Goal: Information Seeking & Learning: Learn about a topic

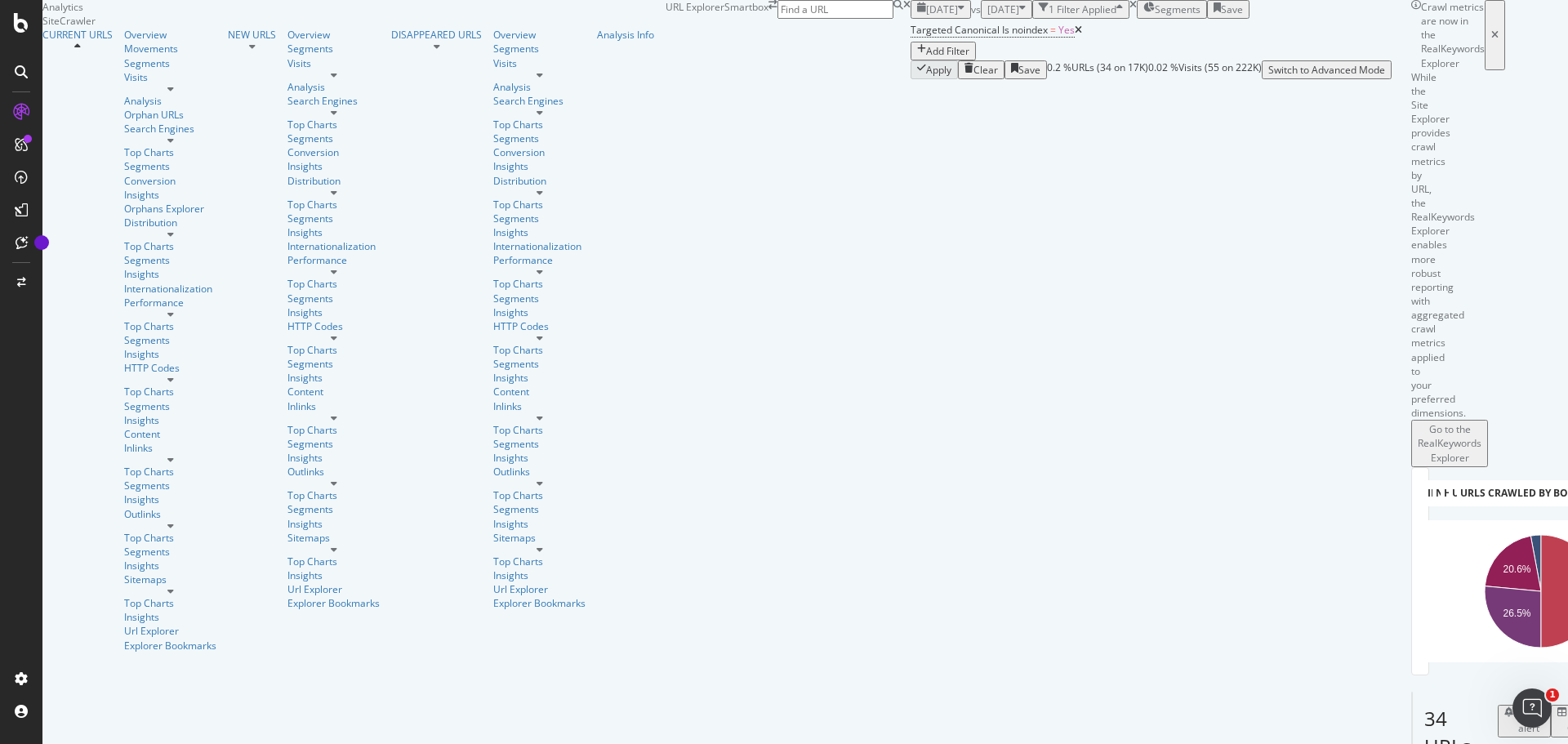
click at [988, 16] on span "2025 Sep. 8th" at bounding box center [1003, 10] width 32 height 13
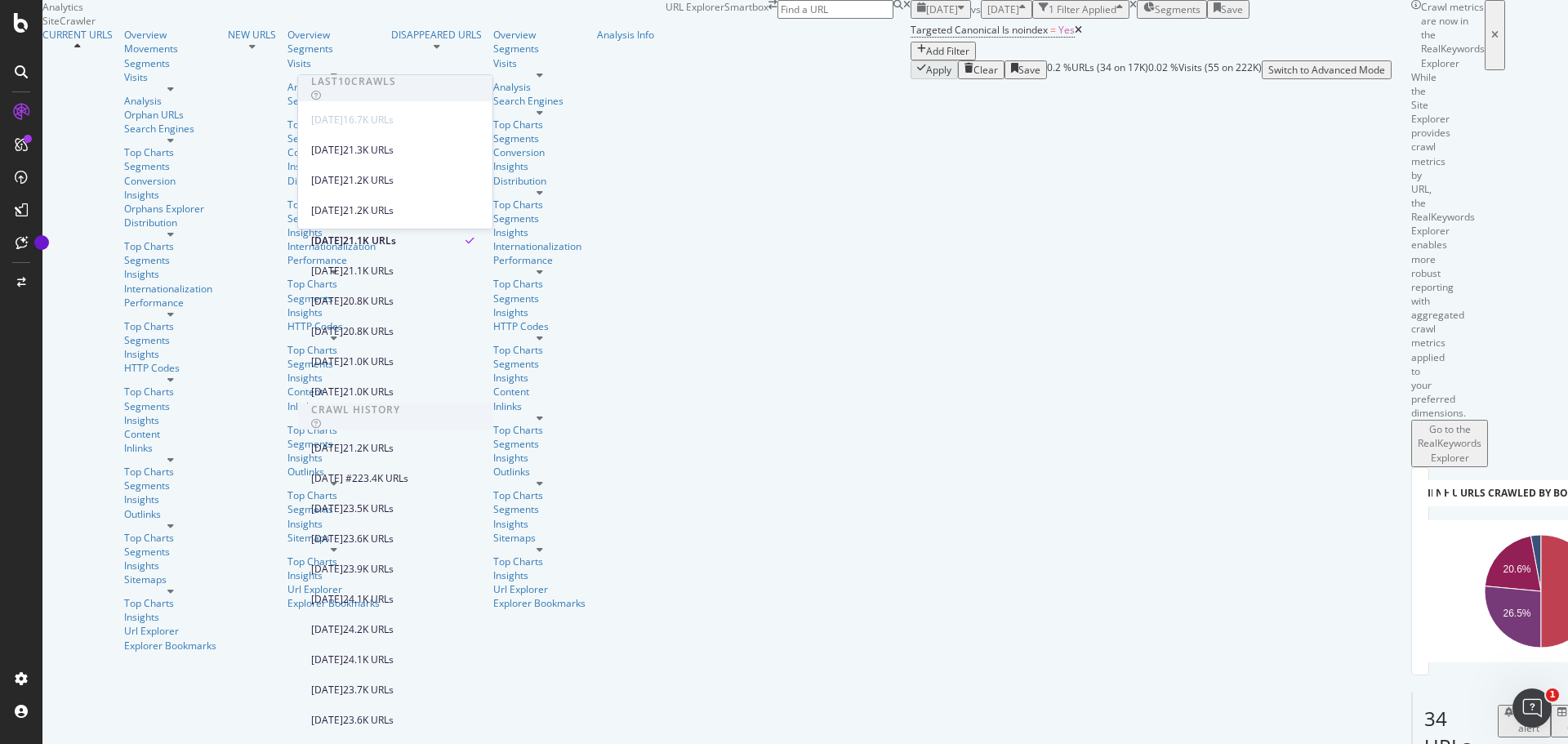
click at [926, 16] on span "2025 Oct. 6th" at bounding box center [942, 10] width 32 height 13
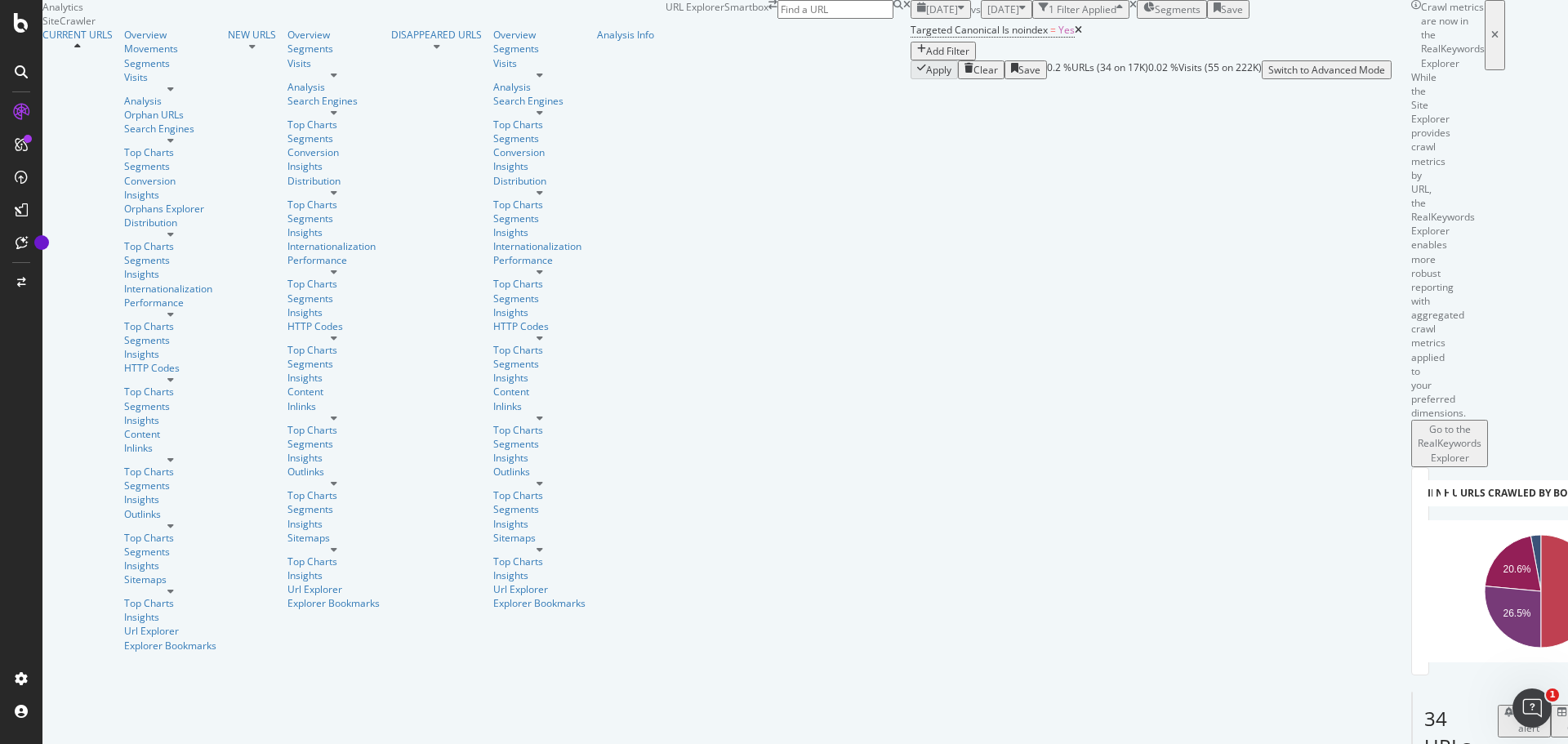
click at [911, 19] on div "2025 Oct. 6th vs 2025 Sep. 8th 1 Filter Applied Segments Save" at bounding box center [1151, 10] width 481 height 19
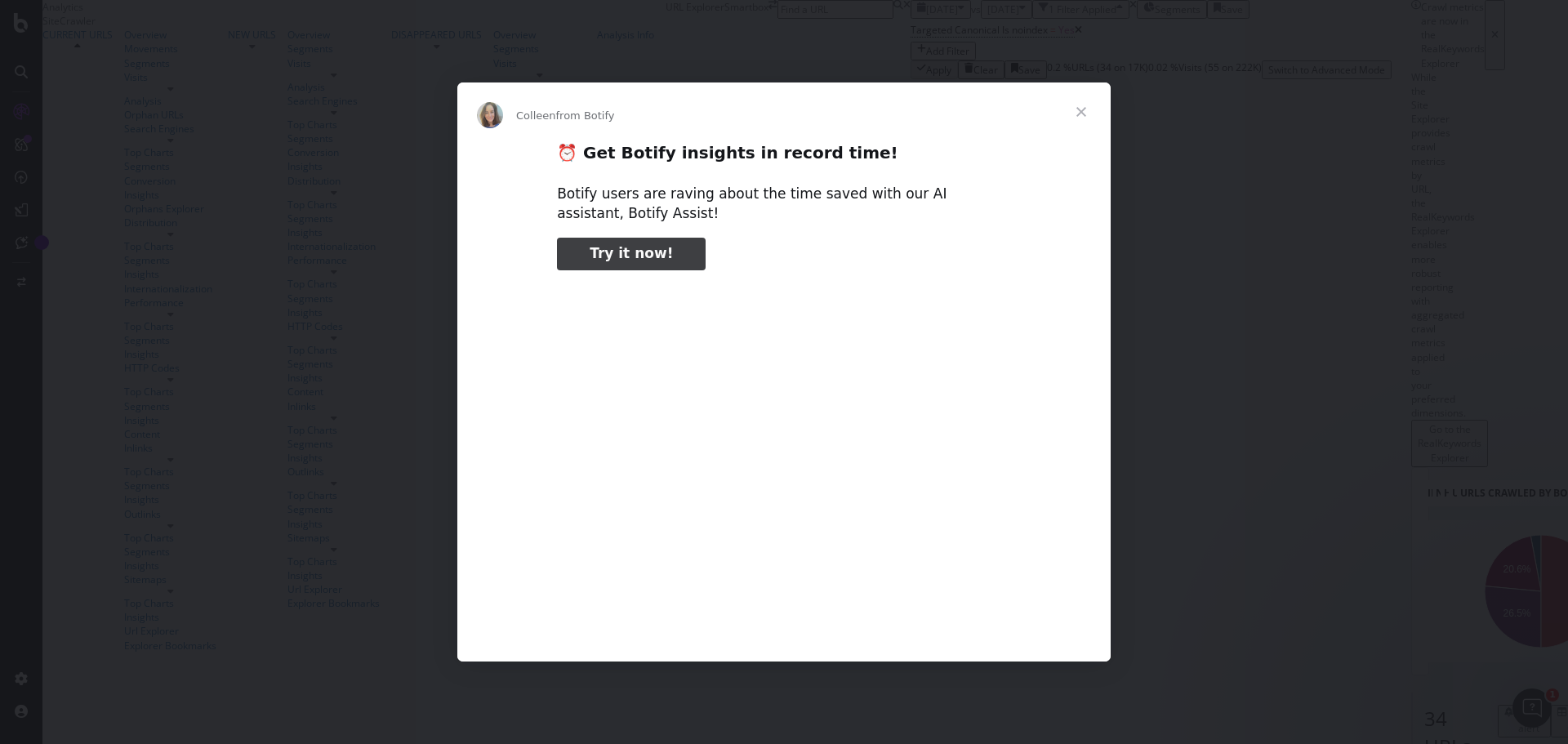
click at [1090, 112] on span "Close" at bounding box center [1081, 112] width 59 height 59
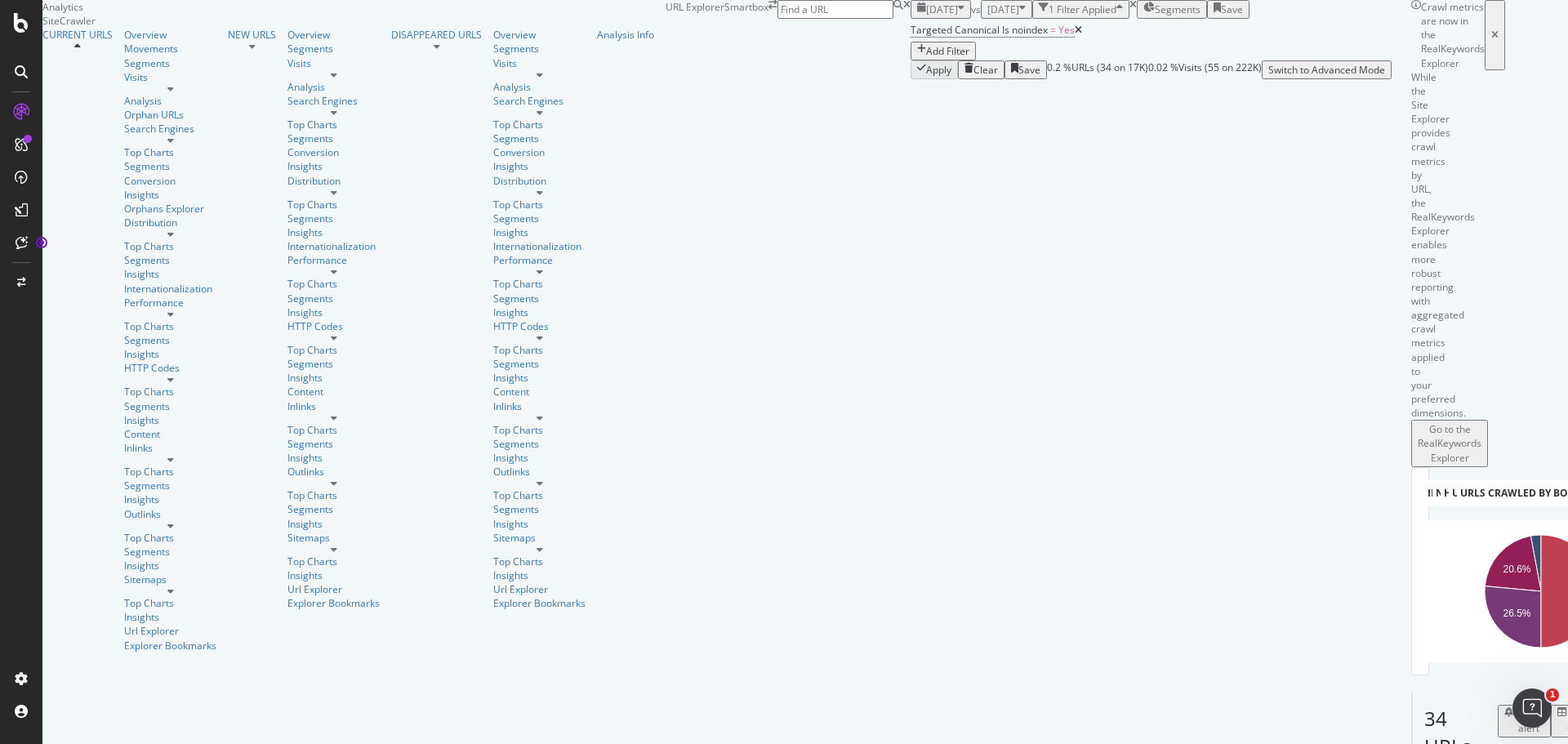
click at [167, 310] on icon at bounding box center [170, 314] width 7 height 10
click at [156, 230] on div at bounding box center [170, 235] width 92 height 10
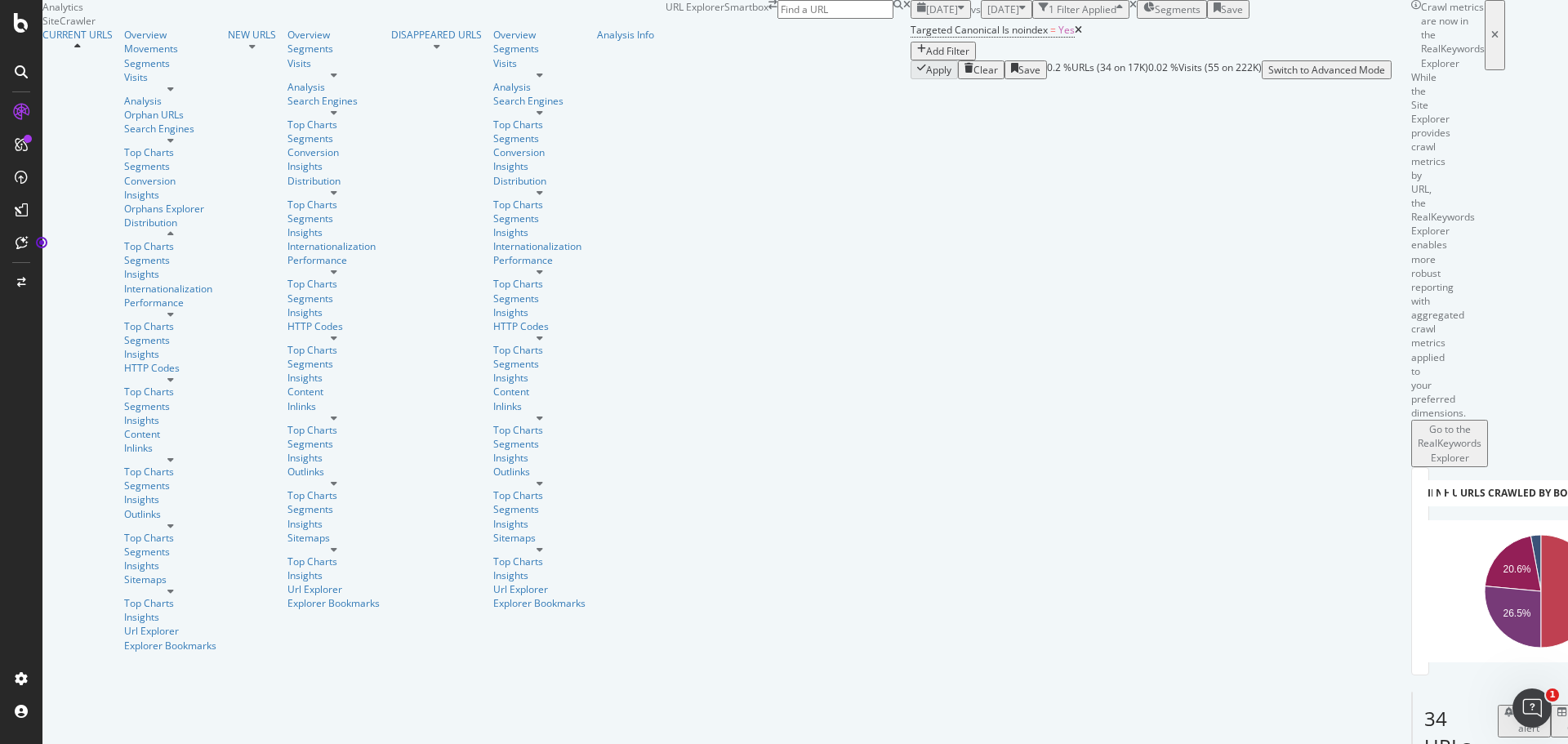
click at [156, 230] on div at bounding box center [170, 235] width 92 height 10
click at [249, 52] on icon at bounding box center [252, 46] width 7 height 10
click at [228, 52] on div at bounding box center [252, 46] width 48 height 10
click at [112, 52] on div at bounding box center [77, 46] width 70 height 10
click at [175, 573] on div "Sitemaps" at bounding box center [176, 584] width 104 height 24
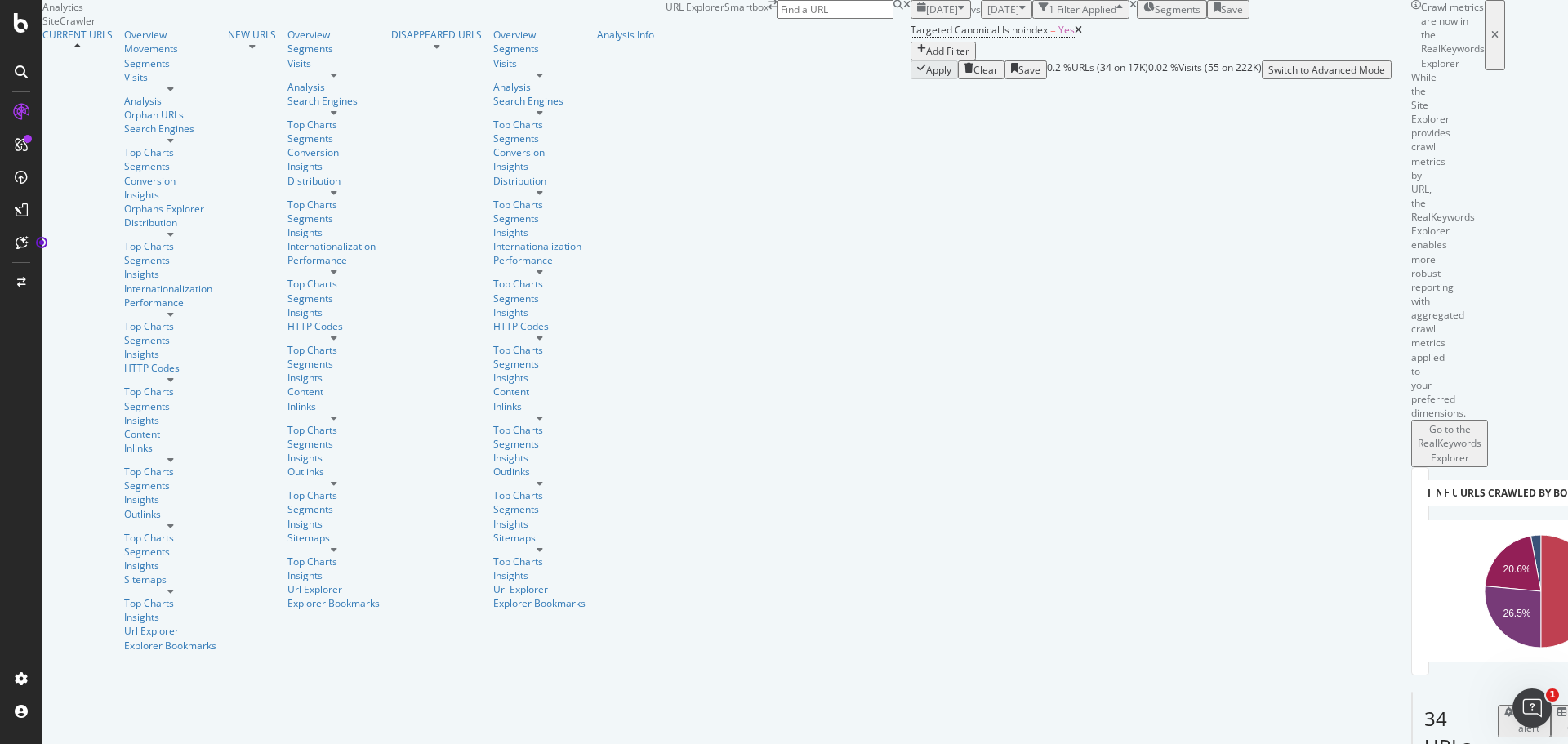
click at [165, 586] on div at bounding box center [170, 591] width 92 height 10
click at [391, 52] on div at bounding box center [436, 46] width 90 height 10
click at [536, 117] on icon at bounding box center [539, 112] width 7 height 10
click at [86, 157] on div "AI Analytics" at bounding box center [67, 150] width 52 height 13
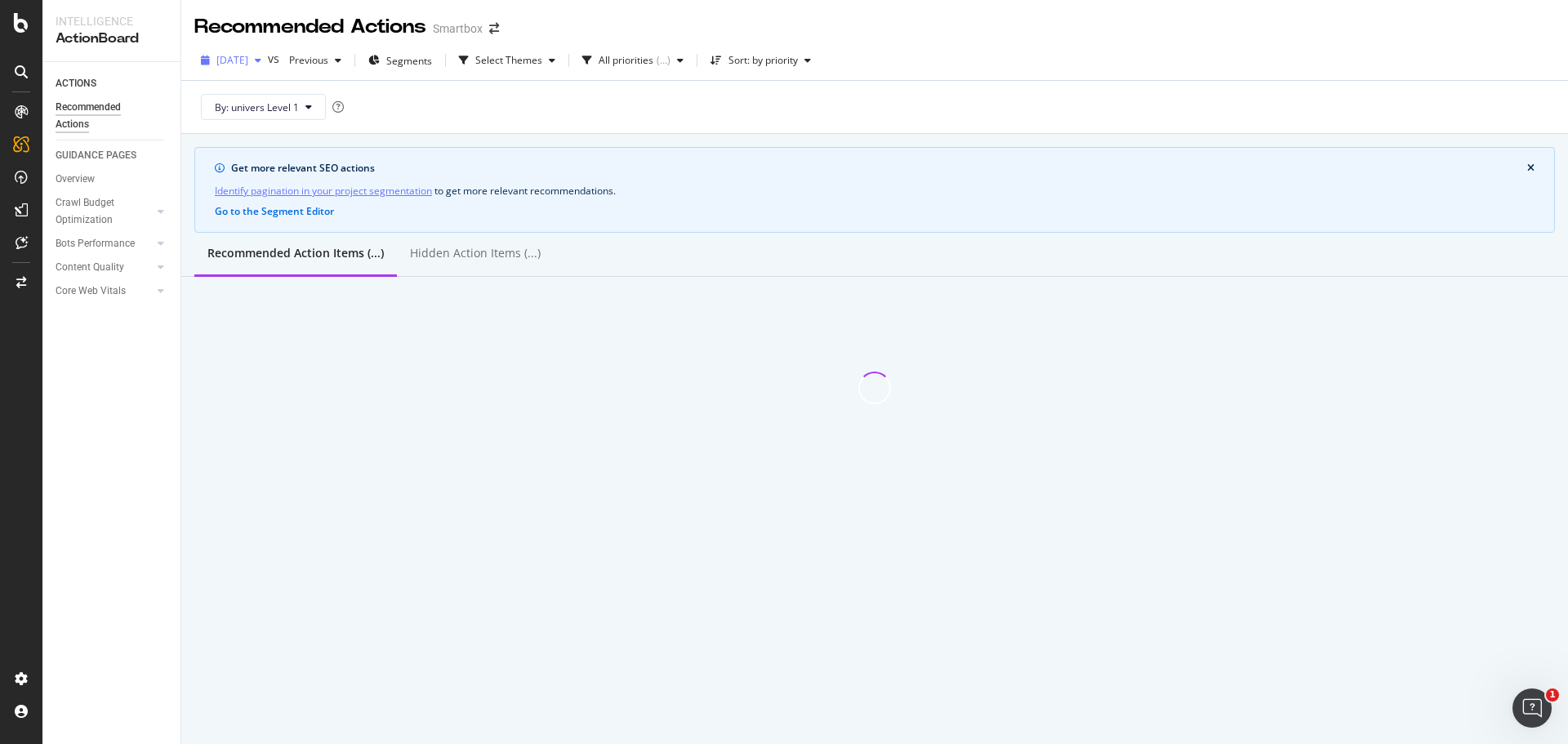
click at [248, 58] on span "2025 Oct. 6th" at bounding box center [232, 60] width 32 height 13
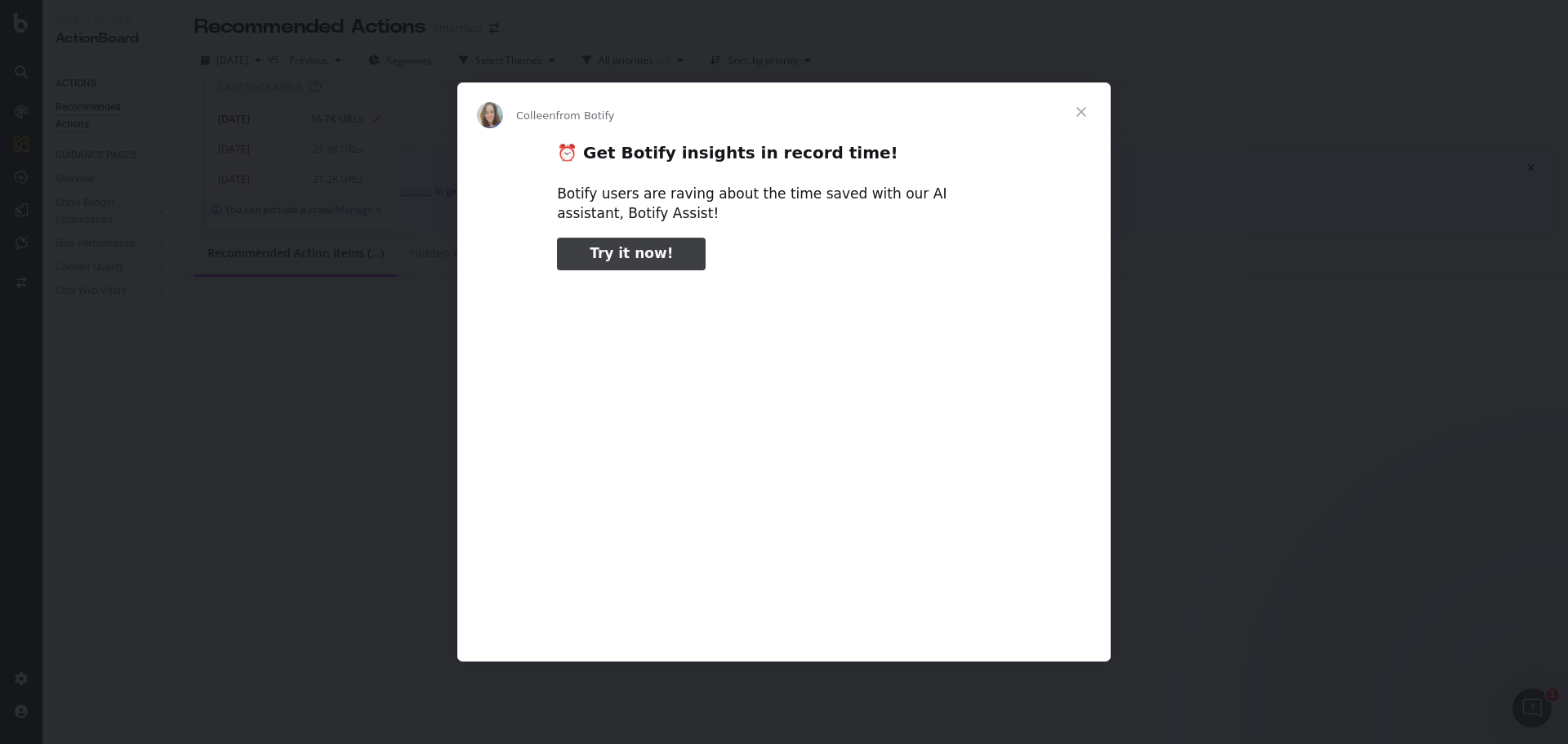
type input "26396"
click at [1081, 112] on span "Close" at bounding box center [1081, 112] width 59 height 59
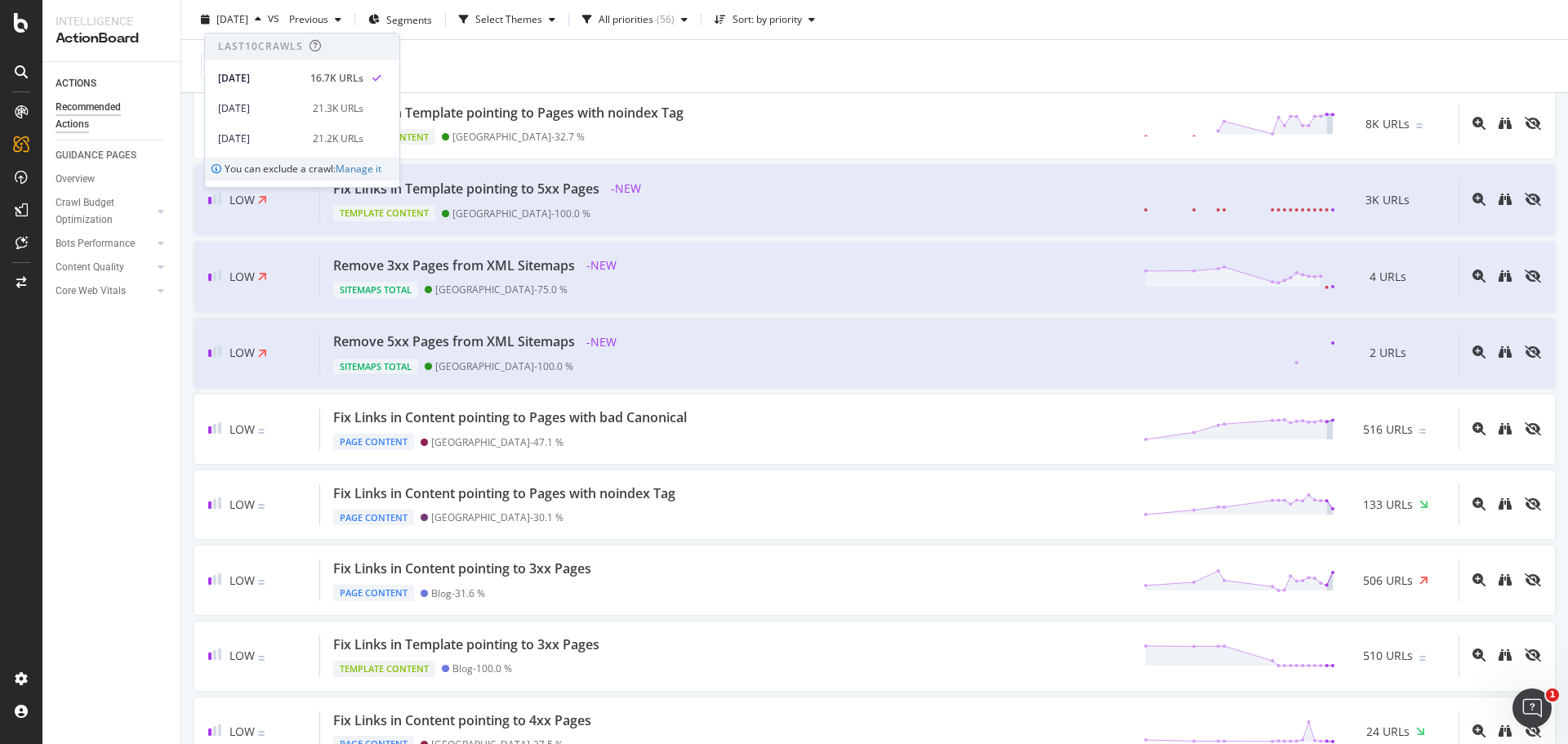
scroll to position [1556, 0]
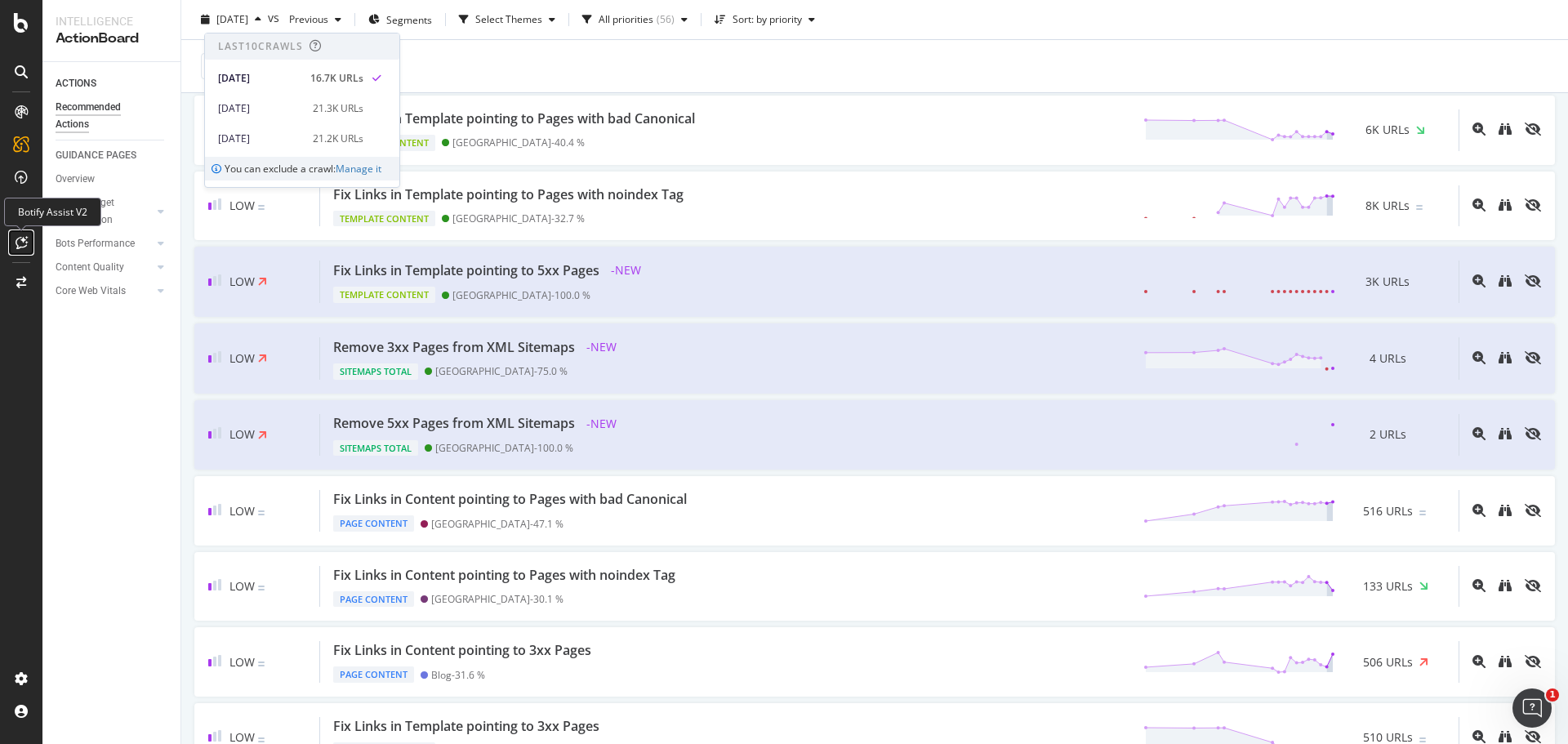
click at [25, 238] on icon at bounding box center [21, 243] width 12 height 13
